Goal: Information Seeking & Learning: Learn about a topic

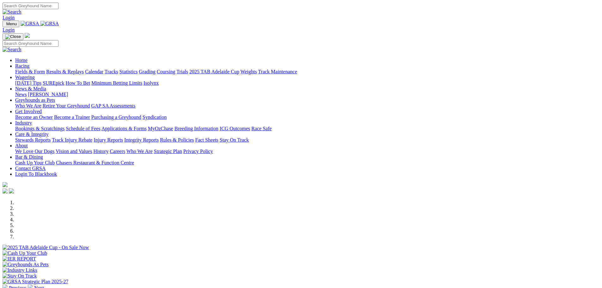
click at [45, 69] on link "Fields & Form" at bounding box center [30, 71] width 30 height 5
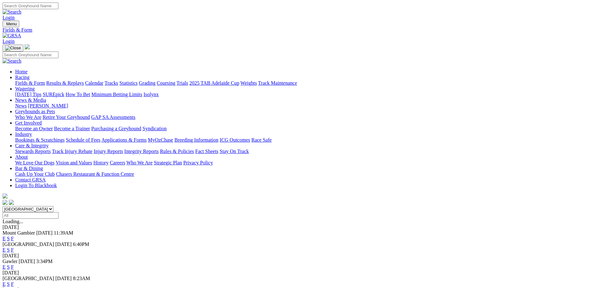
click at [14, 247] on span "F" at bounding box center [12, 249] width 3 height 5
click at [14, 247] on link "F" at bounding box center [12, 249] width 3 height 5
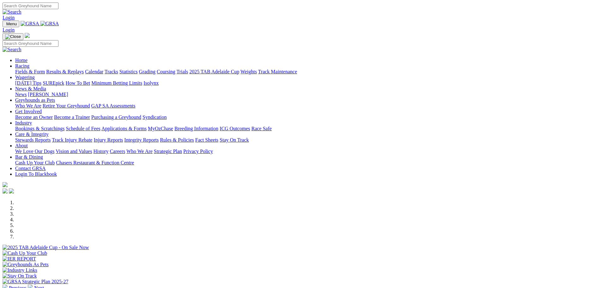
click at [29, 63] on link "Racing" at bounding box center [22, 65] width 14 height 5
click at [45, 69] on link "Fields & Form" at bounding box center [30, 71] width 30 height 5
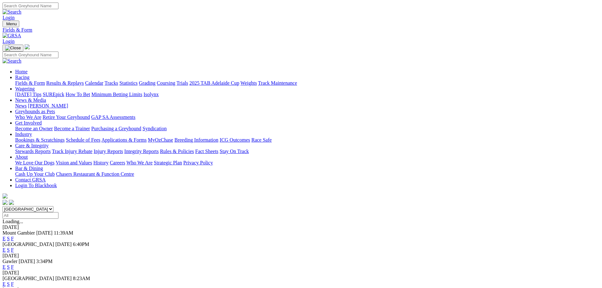
click at [53, 206] on select "South Australia New South Wales Northern Territory Queensland Tasmania Victoria…" at bounding box center [28, 209] width 51 height 6
select select "QLD"
click at [53, 206] on select "[GEOGRAPHIC_DATA] [GEOGRAPHIC_DATA] [GEOGRAPHIC_DATA] [GEOGRAPHIC_DATA] [GEOGRA…" at bounding box center [28, 209] width 51 height 6
click at [14, 236] on link "F" at bounding box center [12, 238] width 3 height 5
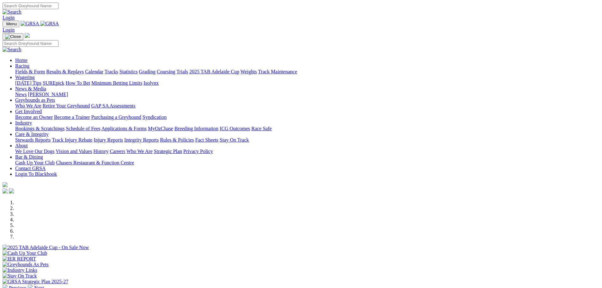
click at [29, 63] on link "Racing" at bounding box center [22, 65] width 14 height 5
click at [45, 69] on link "Fields & Form" at bounding box center [30, 71] width 30 height 5
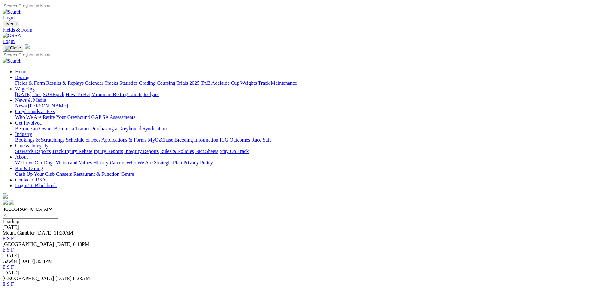
click at [53, 206] on select "[GEOGRAPHIC_DATA] [GEOGRAPHIC_DATA] [GEOGRAPHIC_DATA] [GEOGRAPHIC_DATA] [GEOGRA…" at bounding box center [28, 209] width 51 height 6
select select "[GEOGRAPHIC_DATA]"
click at [53, 206] on select "[GEOGRAPHIC_DATA] [GEOGRAPHIC_DATA] [GEOGRAPHIC_DATA] [GEOGRAPHIC_DATA] [GEOGRA…" at bounding box center [28, 209] width 51 height 6
click at [14, 247] on link "F" at bounding box center [12, 249] width 3 height 5
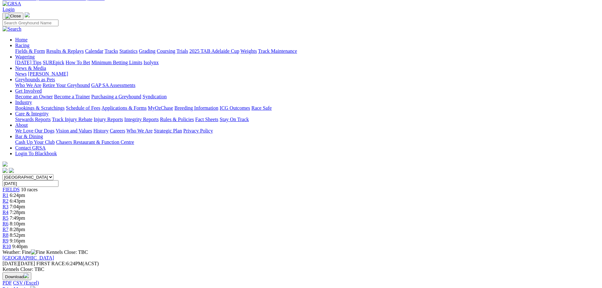
scroll to position [32, 0]
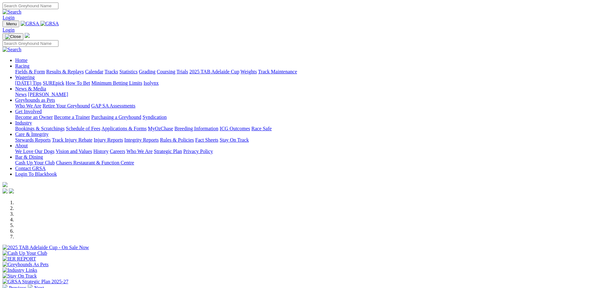
click at [29, 63] on link "Racing" at bounding box center [22, 65] width 14 height 5
click at [45, 69] on link "Fields & Form" at bounding box center [30, 71] width 30 height 5
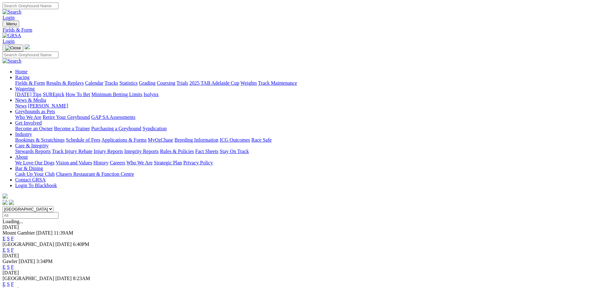
click at [53, 206] on select "[GEOGRAPHIC_DATA] [GEOGRAPHIC_DATA] [GEOGRAPHIC_DATA] [GEOGRAPHIC_DATA] [GEOGRA…" at bounding box center [28, 209] width 51 height 6
select select "WA"
click at [53, 206] on select "[GEOGRAPHIC_DATA] [GEOGRAPHIC_DATA] [GEOGRAPHIC_DATA] [GEOGRAPHIC_DATA] [GEOGRA…" at bounding box center [28, 209] width 51 height 6
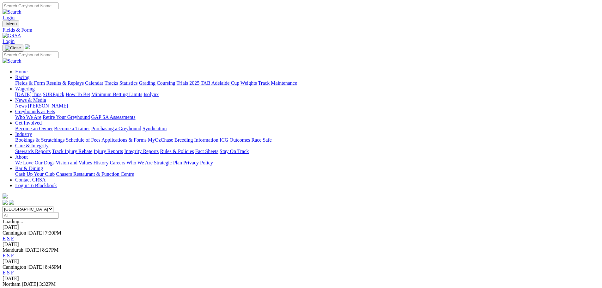
click at [14, 236] on link "F" at bounding box center [12, 238] width 3 height 5
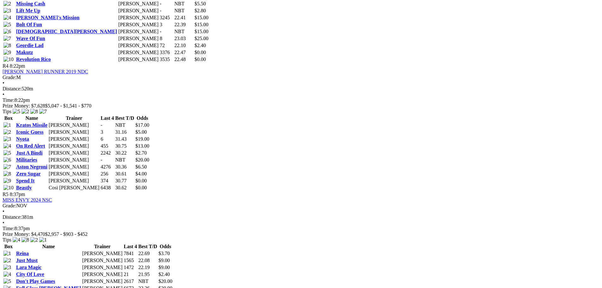
scroll to position [632, 0]
